Goal: Navigation & Orientation: Find specific page/section

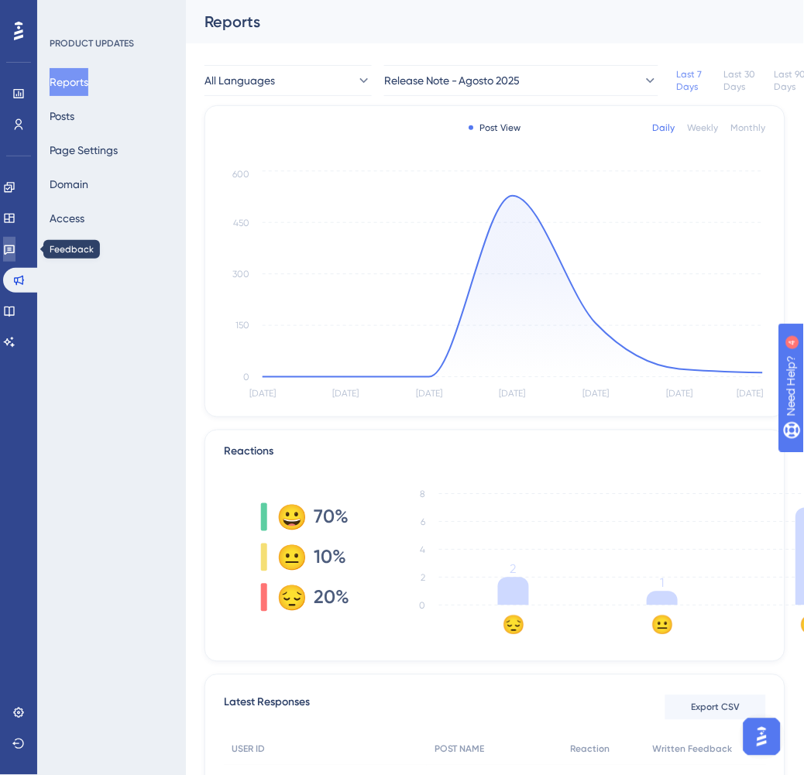
click at [12, 254] on icon at bounding box center [9, 249] width 12 height 12
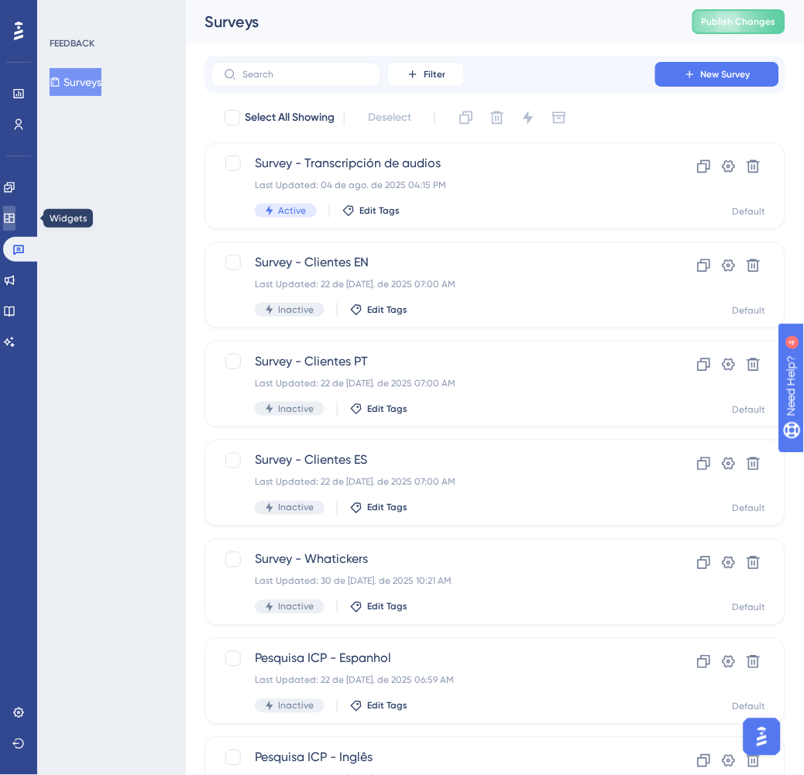
click at [12, 221] on icon at bounding box center [9, 218] width 12 height 12
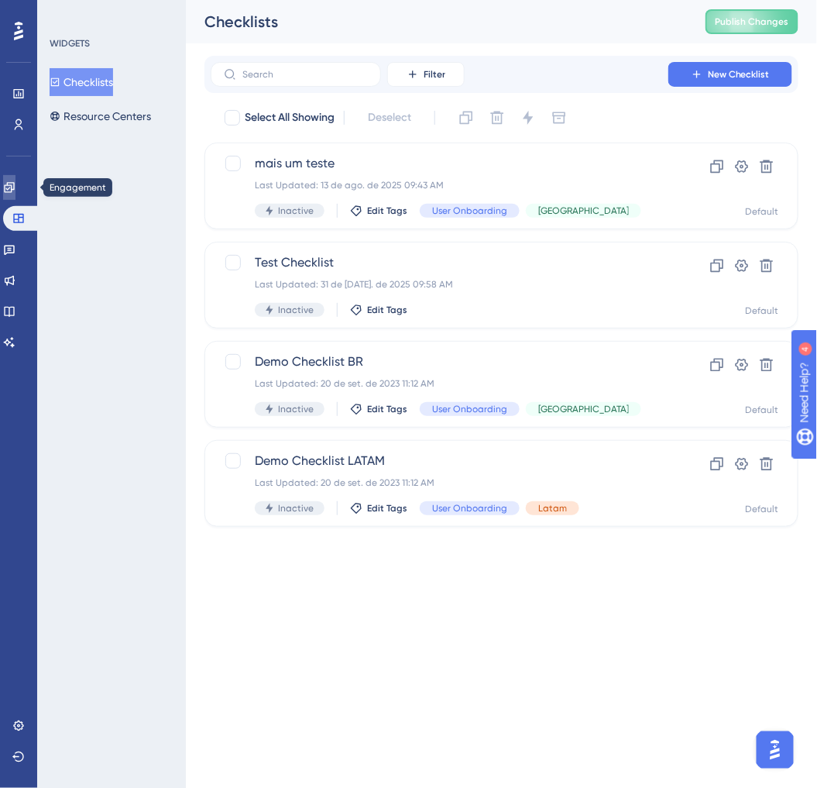
click at [14, 197] on link at bounding box center [9, 187] width 12 height 25
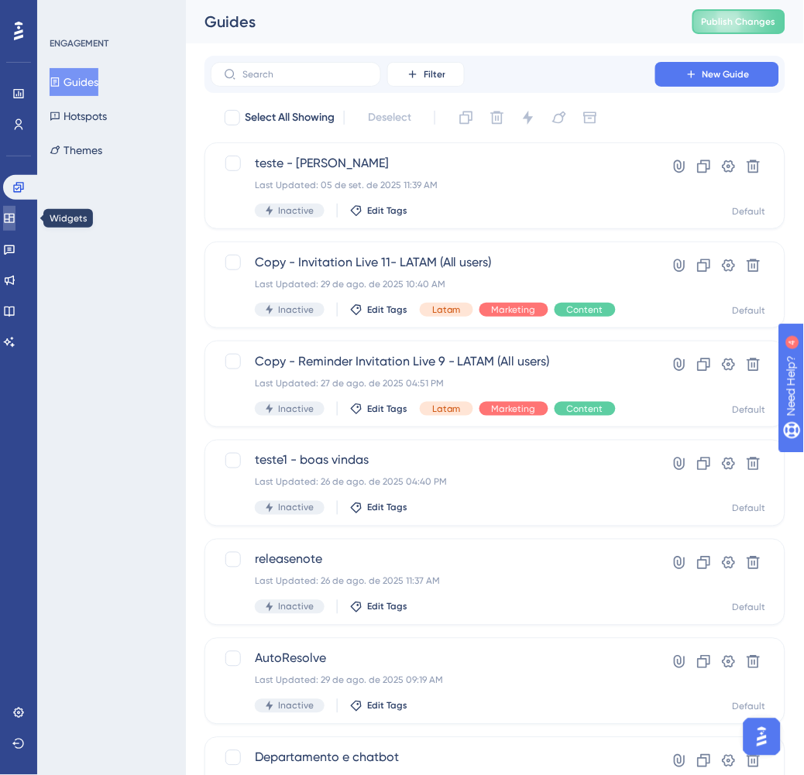
click at [14, 215] on icon at bounding box center [9, 218] width 10 height 9
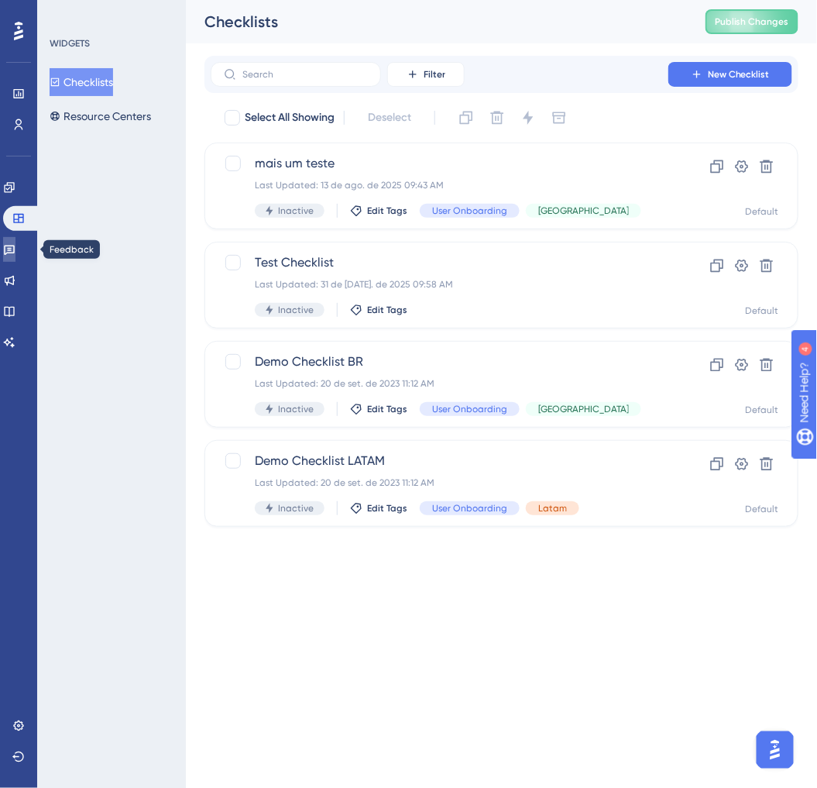
click at [14, 253] on icon at bounding box center [9, 250] width 11 height 10
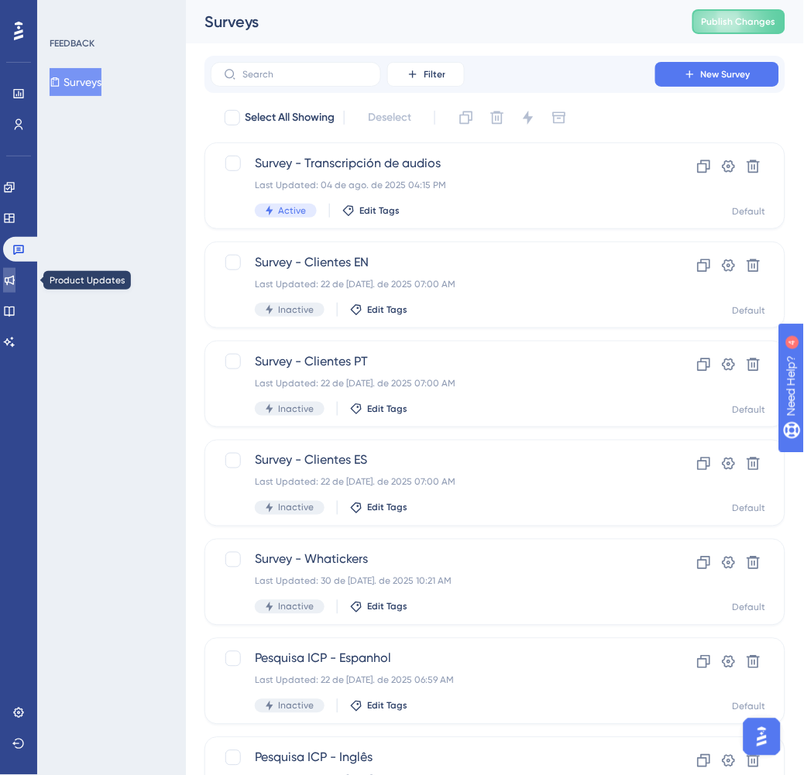
click at [15, 277] on icon at bounding box center [10, 281] width 10 height 10
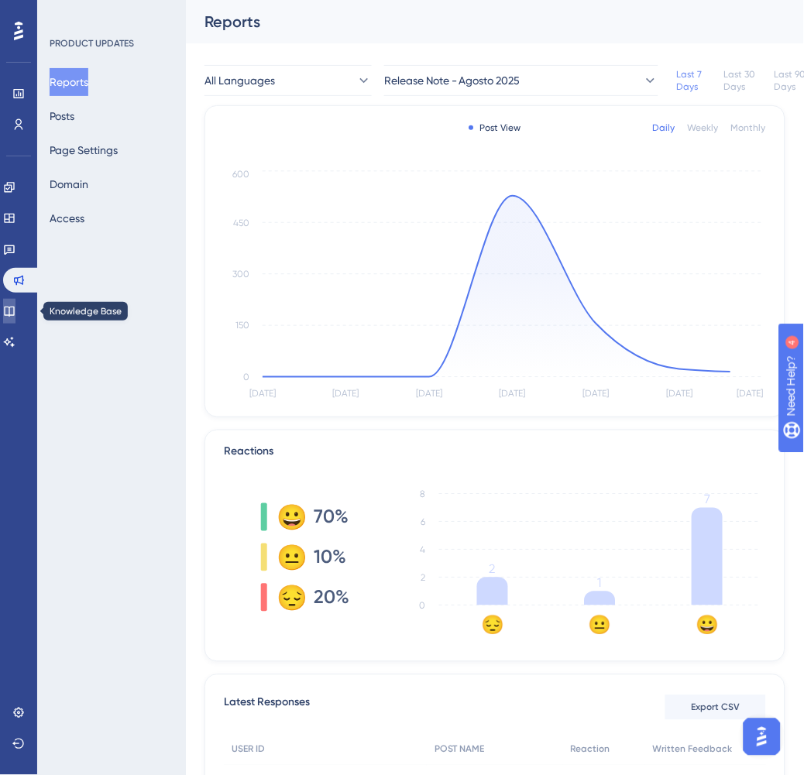
click at [15, 313] on icon at bounding box center [9, 311] width 12 height 12
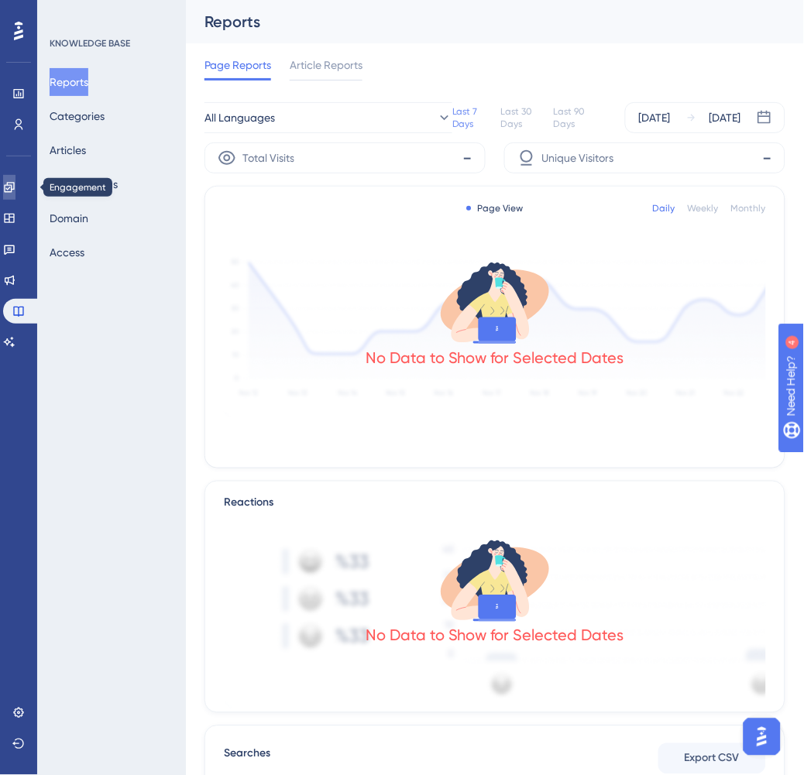
click at [15, 191] on link at bounding box center [9, 187] width 12 height 25
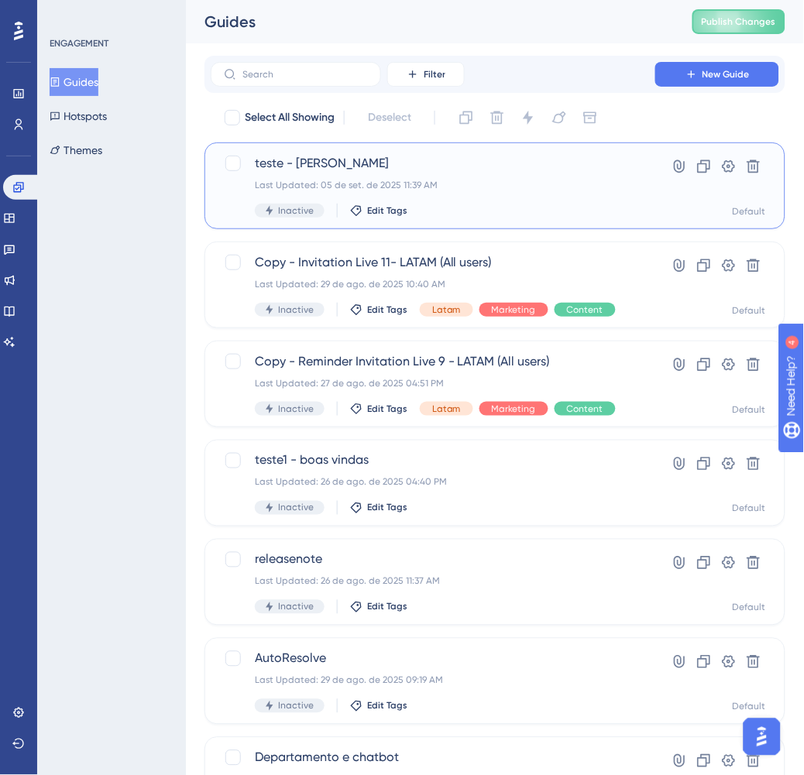
click at [561, 182] on div "Last Updated: 05 de set. de 2025 11:39 AM" at bounding box center [433, 185] width 356 height 12
